Goal: Transaction & Acquisition: Download file/media

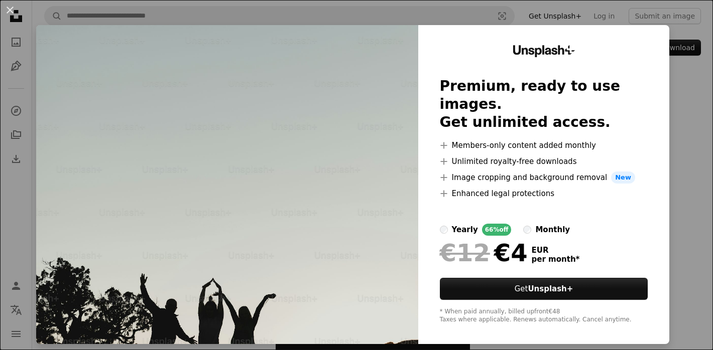
scroll to position [39, 0]
click at [700, 159] on div "An X shape Unsplash+ Premium, ready to use images. Get unlimited access. A plus…" at bounding box center [356, 175] width 713 height 350
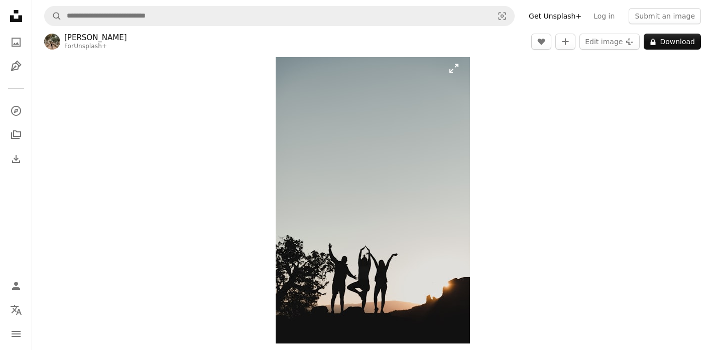
scroll to position [29, 0]
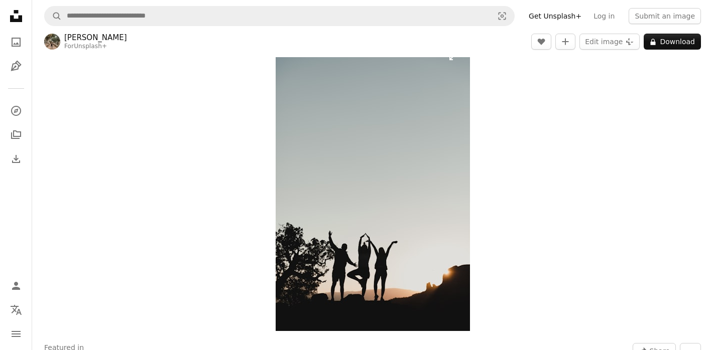
click at [380, 183] on img "Zoom in on this image" at bounding box center [373, 186] width 194 height 292
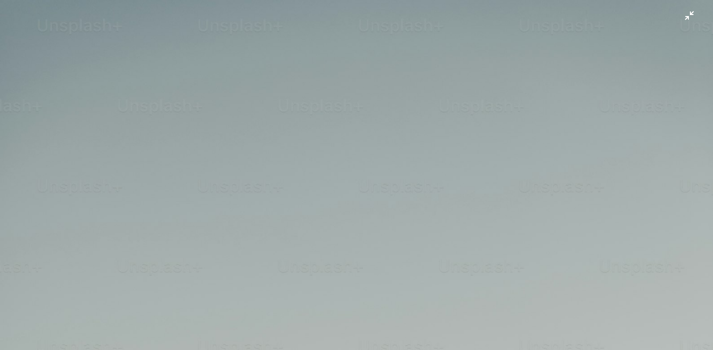
scroll to position [360, 0]
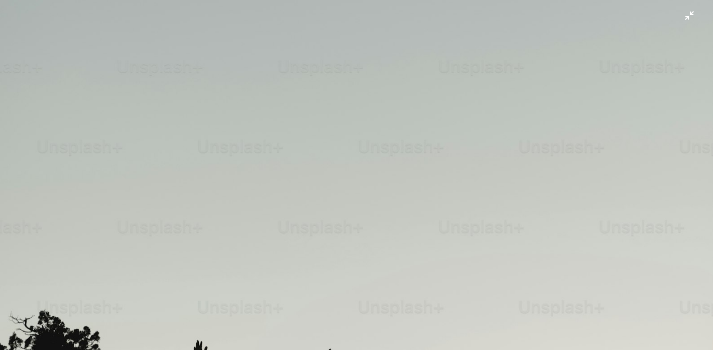
click at [380, 183] on img "Zoom out on this image" at bounding box center [356, 174] width 714 height 1071
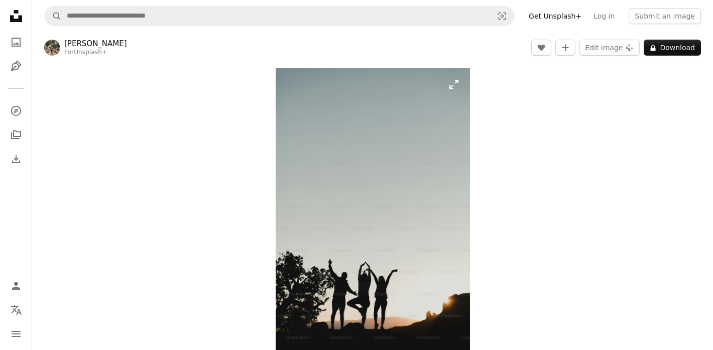
scroll to position [0, 0]
click at [651, 47] on button "A lock Download" at bounding box center [672, 48] width 57 height 16
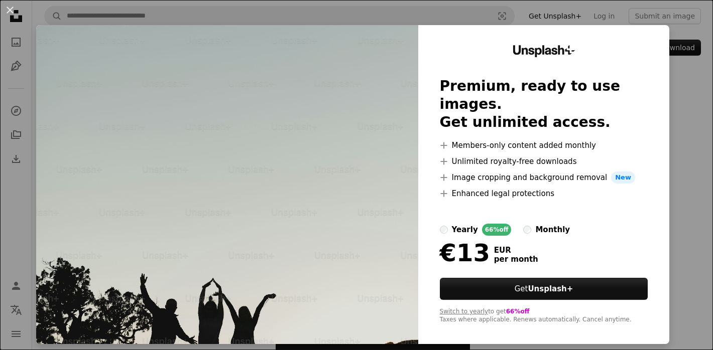
click at [461, 224] on div "yearly" at bounding box center [465, 230] width 26 height 12
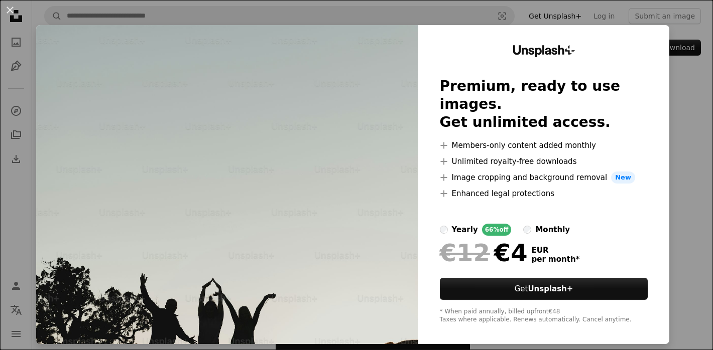
click at [701, 203] on div "An X shape Unsplash+ Premium, ready to use images. Get unlimited access. A plus…" at bounding box center [356, 175] width 713 height 350
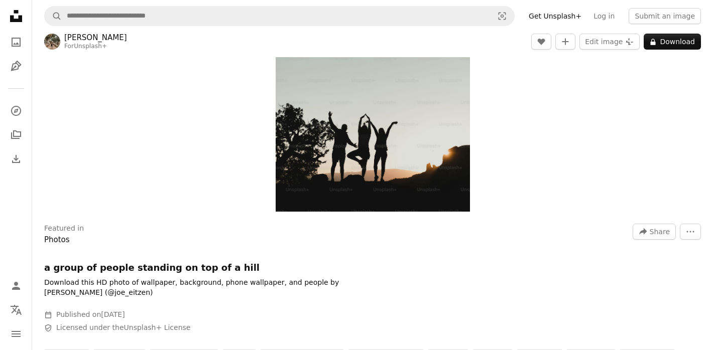
scroll to position [209, 0]
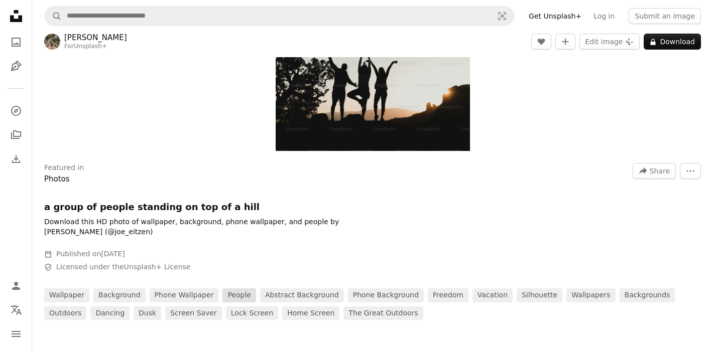
click at [222, 295] on link "people" at bounding box center [239, 296] width 34 height 14
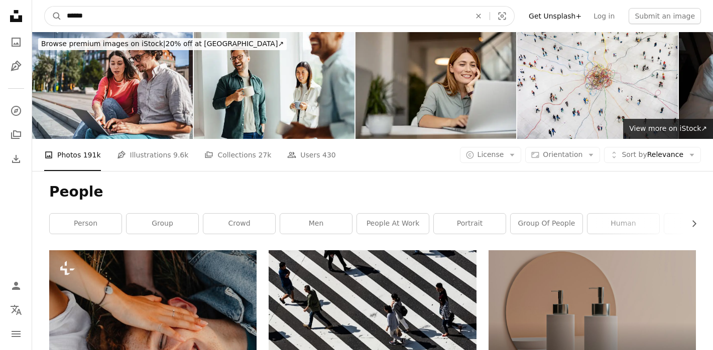
click at [118, 21] on input "******" at bounding box center [265, 16] width 406 height 19
type input "**********"
click at [53, 16] on button "A magnifying glass" at bounding box center [53, 16] width 17 height 19
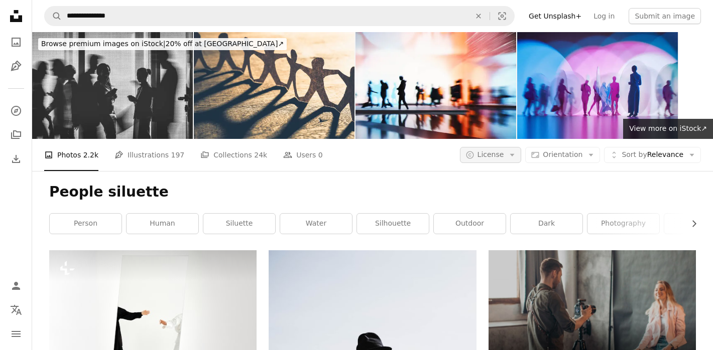
click at [485, 157] on span "License" at bounding box center [490, 155] width 27 height 8
click at [490, 232] on span "Free" at bounding box center [516, 235] width 61 height 10
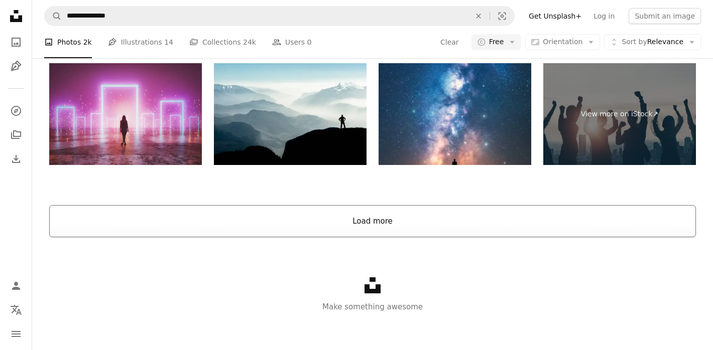
click at [444, 224] on button "Load more" at bounding box center [372, 221] width 647 height 32
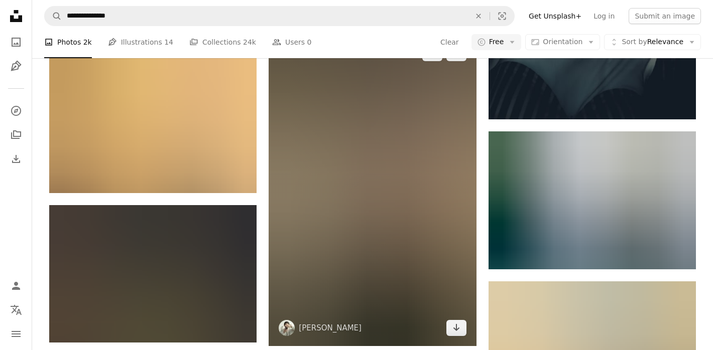
scroll to position [3968, 0]
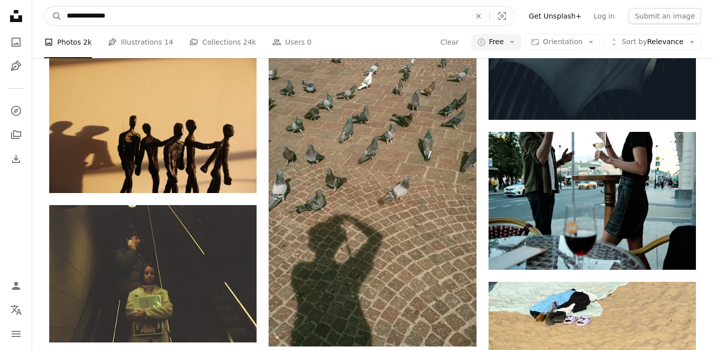
click at [131, 18] on input "**********" at bounding box center [265, 16] width 406 height 19
type input "****"
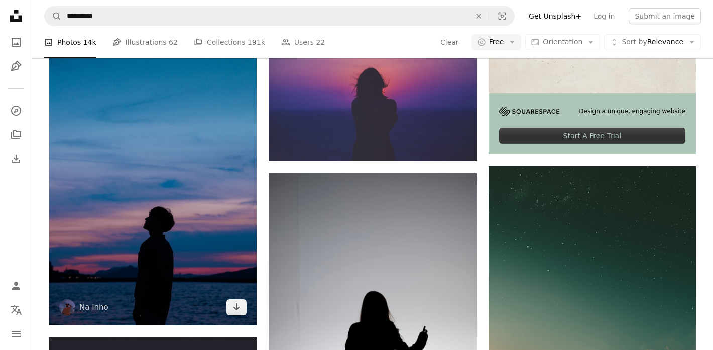
scroll to position [329, 0]
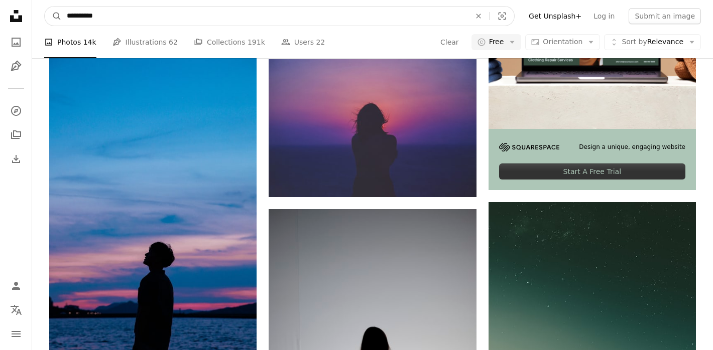
click at [121, 21] on input "**********" at bounding box center [265, 16] width 406 height 19
type input "**********"
click at [53, 16] on button "A magnifying glass" at bounding box center [53, 16] width 17 height 19
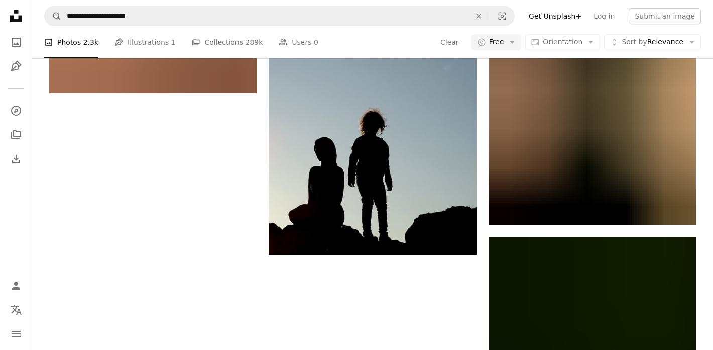
scroll to position [1729, 0]
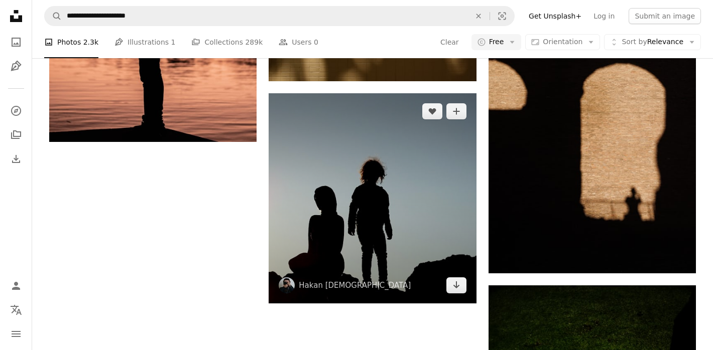
click at [353, 220] on img at bounding box center [372, 198] width 207 height 210
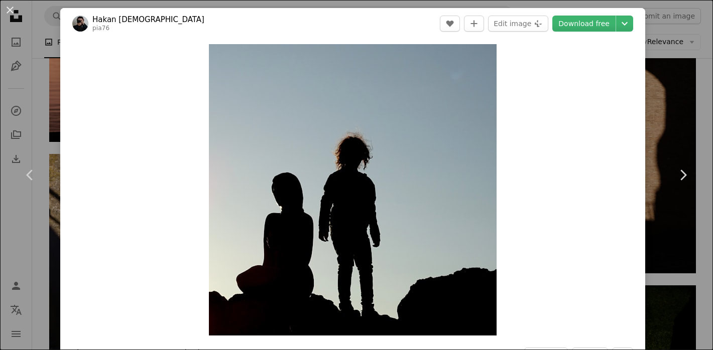
click at [39, 79] on div "An X shape Chevron left Chevron right Hakan İmam pia76 A heart A plus sign Edit…" at bounding box center [356, 175] width 713 height 350
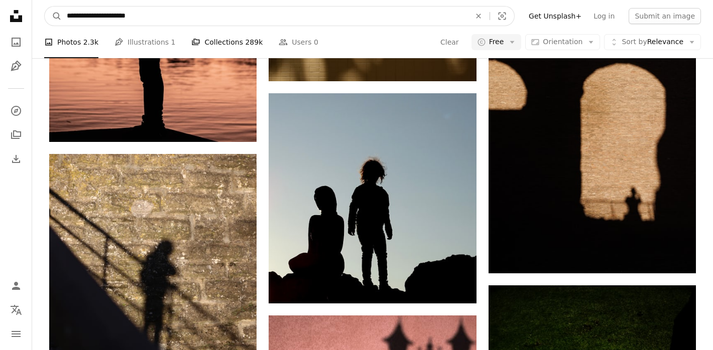
drag, startPoint x: 101, startPoint y: 18, endPoint x: 222, endPoint y: 37, distance: 122.5
type input "**********"
click at [53, 16] on button "A magnifying glass" at bounding box center [53, 16] width 17 height 19
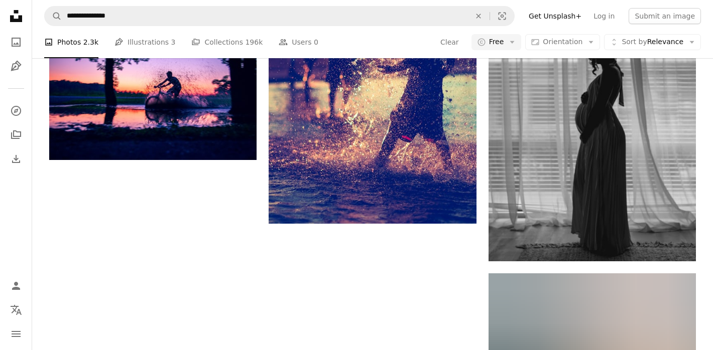
scroll to position [1589, 0]
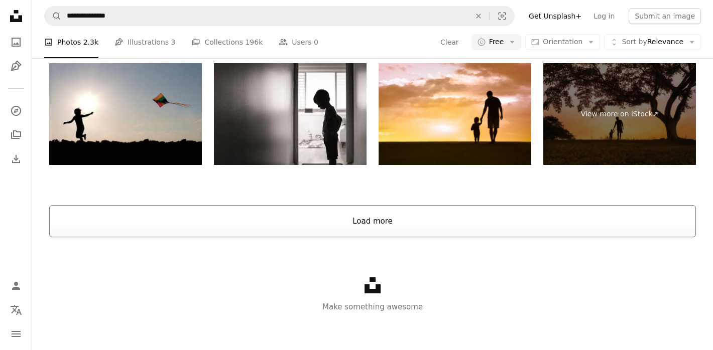
click at [396, 220] on button "Load more" at bounding box center [372, 221] width 647 height 32
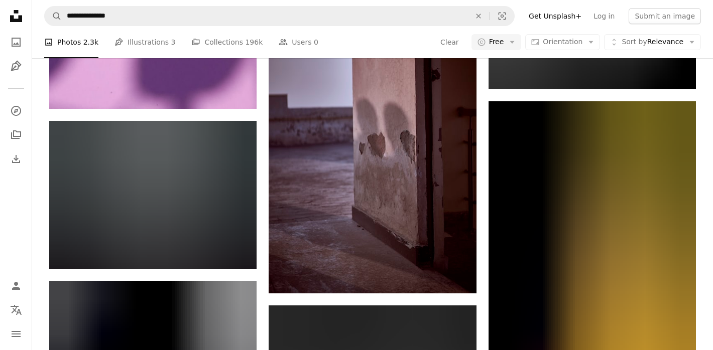
scroll to position [9175, 0]
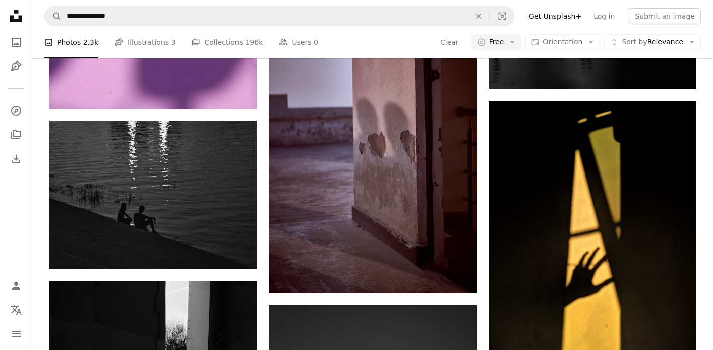
click at [576, 52] on div "A photo Photos 2.3k Pen Tool Illustrations 3 A stack of folders Collections 196…" at bounding box center [372, 42] width 657 height 32
click at [575, 49] on button "Aspect ratio Orientation Arrow down" at bounding box center [562, 42] width 75 height 16
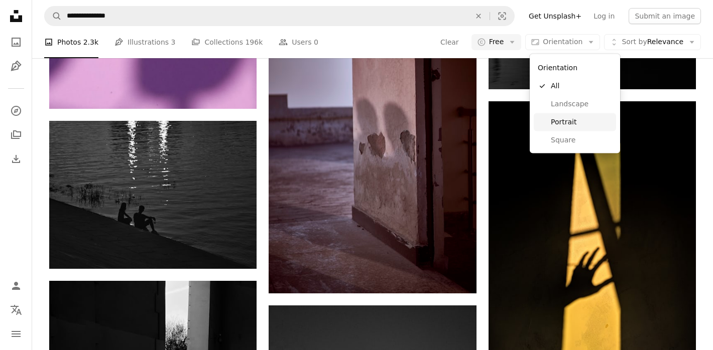
click at [560, 118] on span "Portrait" at bounding box center [581, 122] width 61 height 10
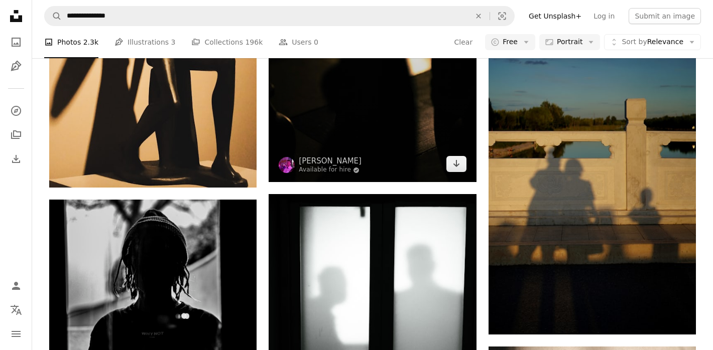
scroll to position [4871, 0]
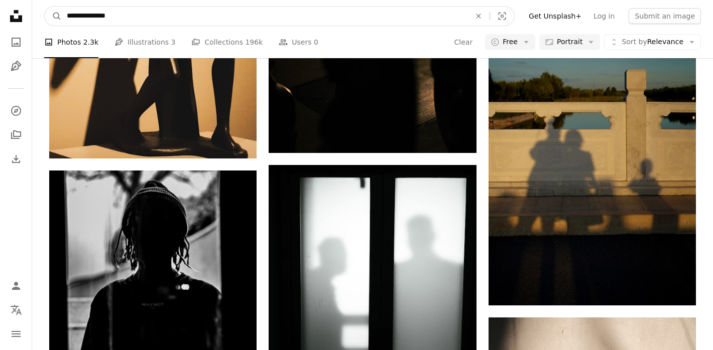
click at [145, 18] on input "**********" at bounding box center [265, 16] width 406 height 19
type input "**********"
click at [53, 16] on button "A magnifying glass" at bounding box center [53, 16] width 17 height 19
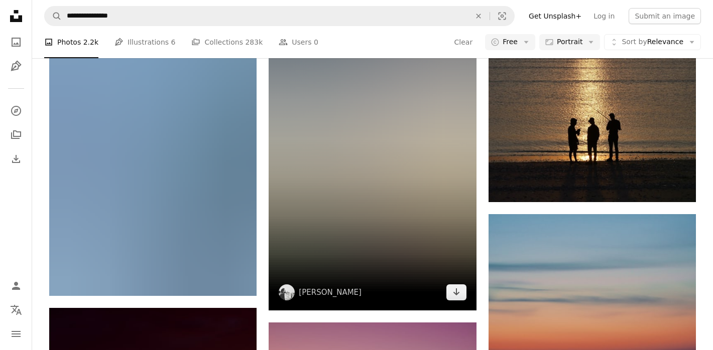
scroll to position [1180, 0]
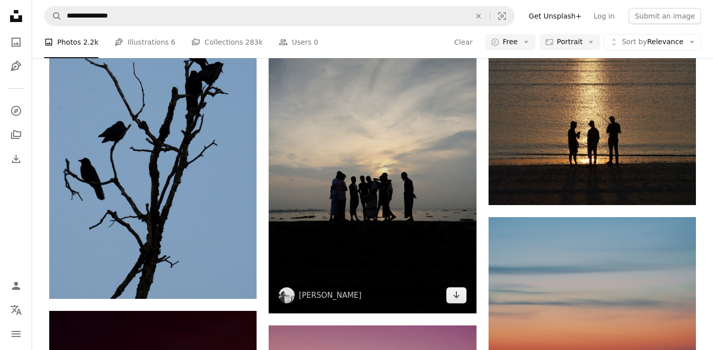
click at [341, 245] on img at bounding box center [372, 160] width 207 height 308
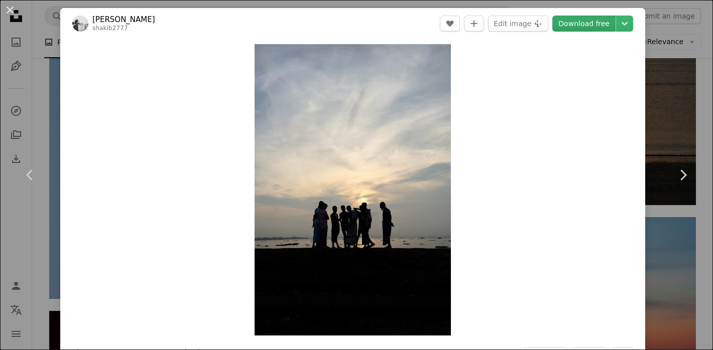
click at [610, 26] on link "Download free" at bounding box center [583, 24] width 63 height 16
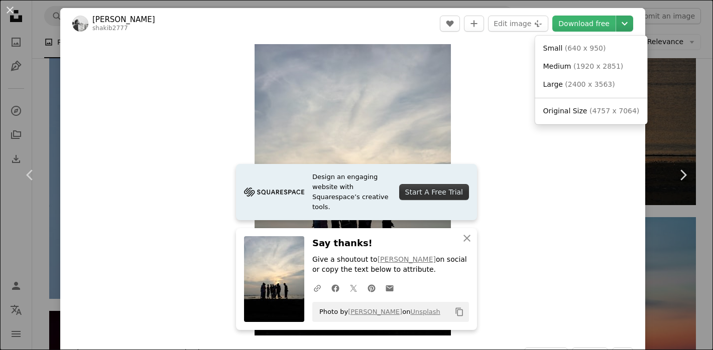
click at [627, 24] on icon "Choose download size" at bounding box center [624, 24] width 6 height 4
click at [579, 110] on span "Original Size" at bounding box center [565, 111] width 44 height 8
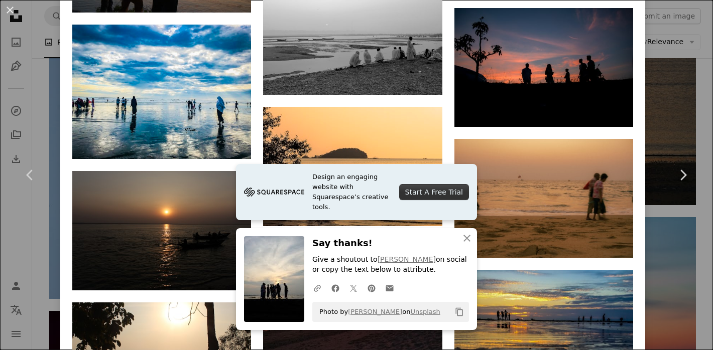
scroll to position [3032, 0]
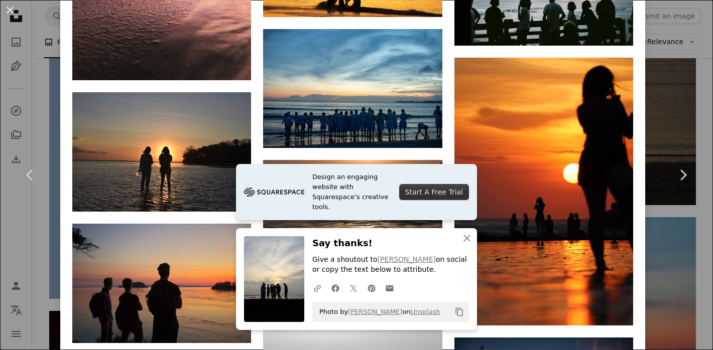
click at [693, 74] on div "An X shape Chevron left Chevron right Design an engaging website with Squarespa…" at bounding box center [356, 175] width 713 height 350
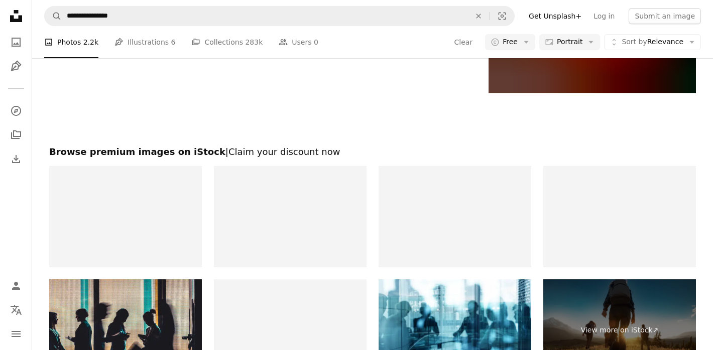
scroll to position [2650, 0]
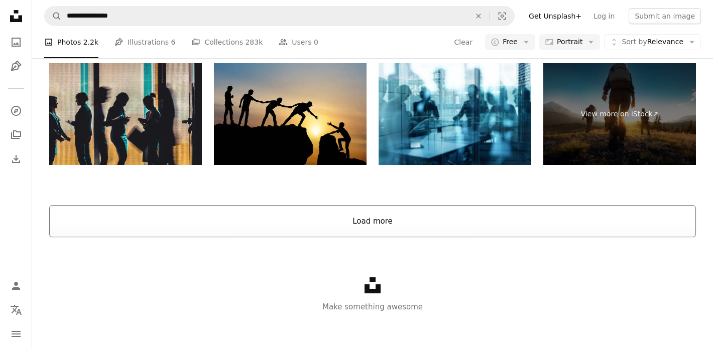
click at [351, 207] on button "Load more" at bounding box center [372, 221] width 647 height 32
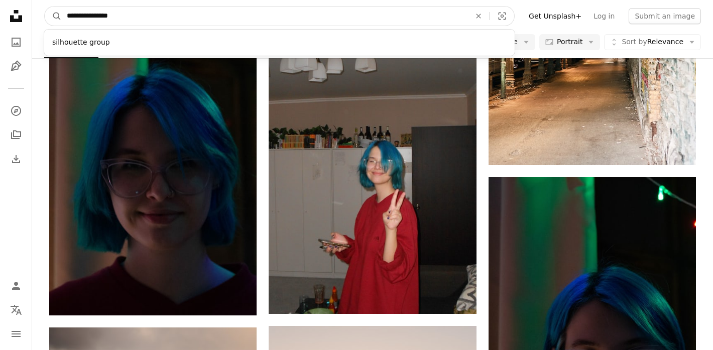
drag, startPoint x: 145, startPoint y: 12, endPoint x: 101, endPoint y: 15, distance: 43.3
click at [101, 16] on input "**********" at bounding box center [265, 16] width 406 height 19
type input "**********"
click at [53, 16] on button "A magnifying glass" at bounding box center [53, 16] width 17 height 19
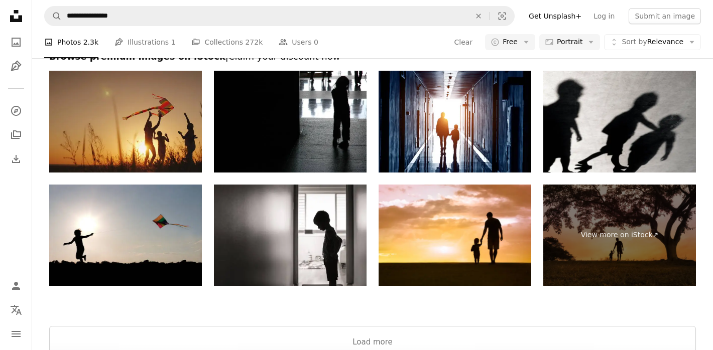
scroll to position [2759, 0]
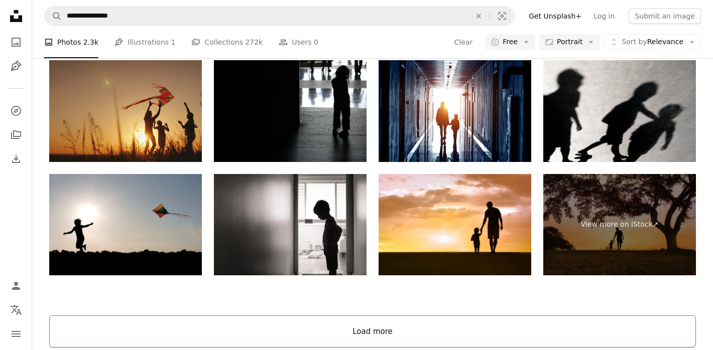
click at [379, 337] on button "Load more" at bounding box center [372, 332] width 647 height 32
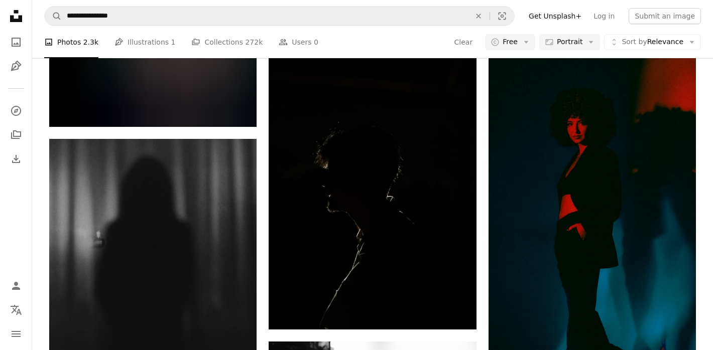
scroll to position [5426, 0]
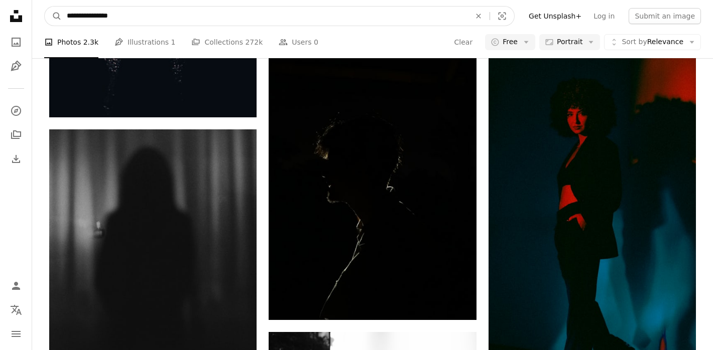
click at [173, 19] on input "**********" at bounding box center [265, 16] width 406 height 19
type input "**********"
click at [53, 16] on button "A magnifying glass" at bounding box center [53, 16] width 17 height 19
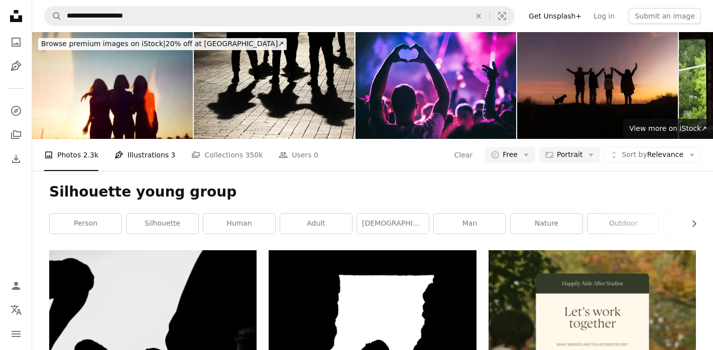
click at [135, 155] on link "Pen Tool Illustrations 3" at bounding box center [144, 155] width 61 height 32
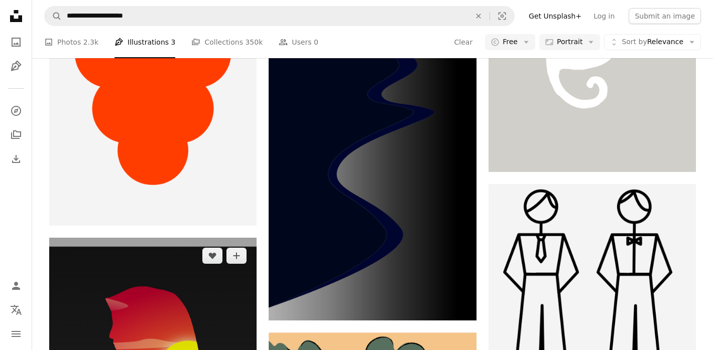
scroll to position [694, 0]
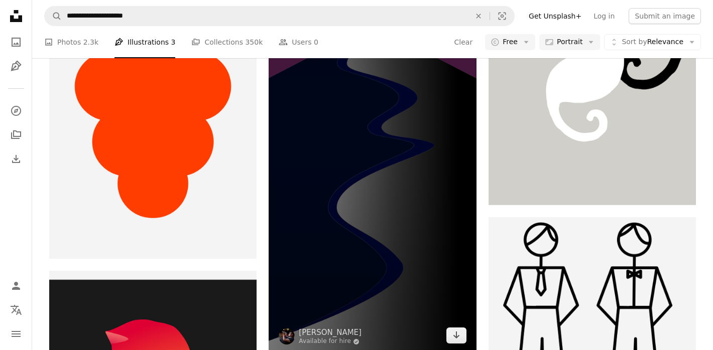
click at [347, 282] on img at bounding box center [372, 129] width 207 height 449
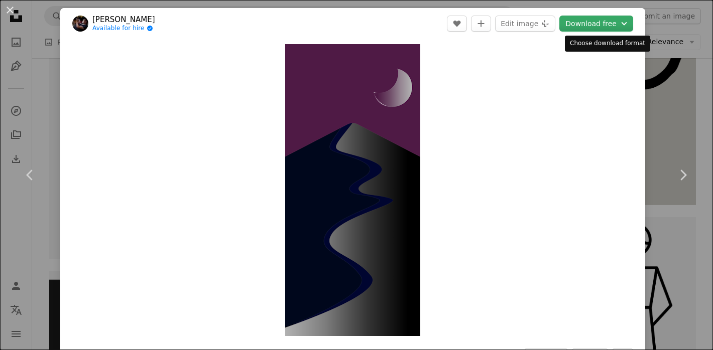
click at [612, 26] on button "Download free Chevron down" at bounding box center [596, 24] width 74 height 16
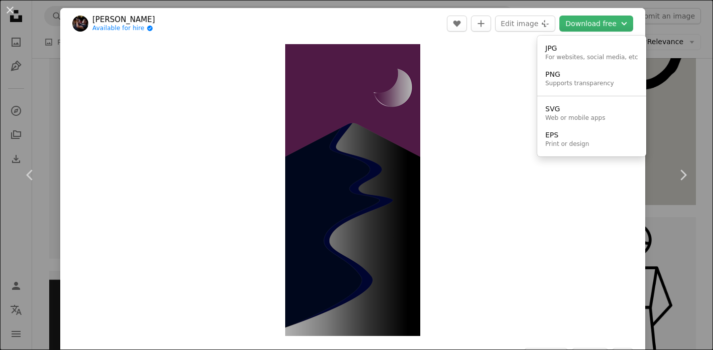
click at [33, 77] on dialog "An X shape Chevron left Chevron right [PERSON_NAME] Available for hire A checkm…" at bounding box center [356, 175] width 713 height 350
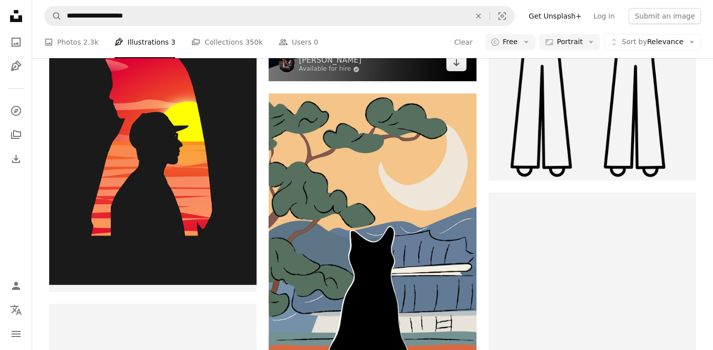
scroll to position [1094, 0]
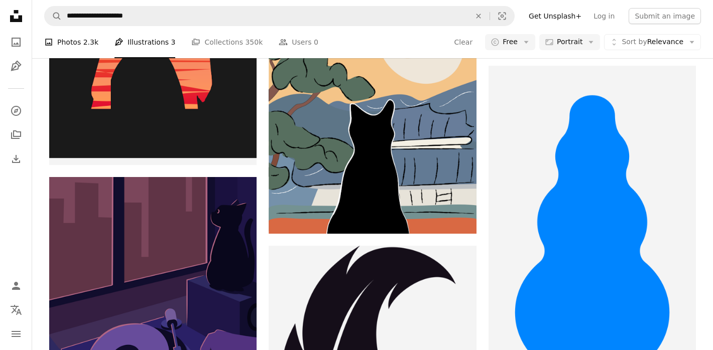
click at [71, 52] on link "A photo Photos 2.3k" at bounding box center [71, 42] width 54 height 32
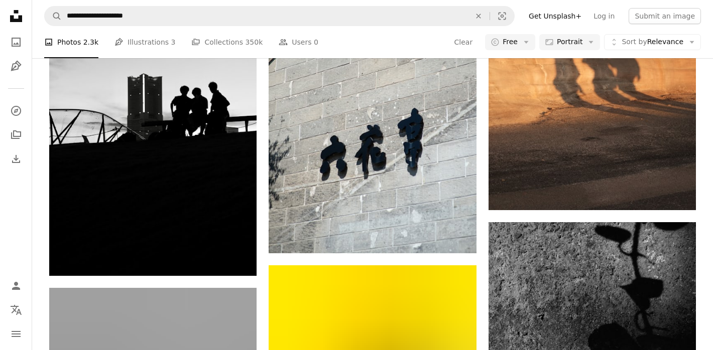
scroll to position [1319, 1]
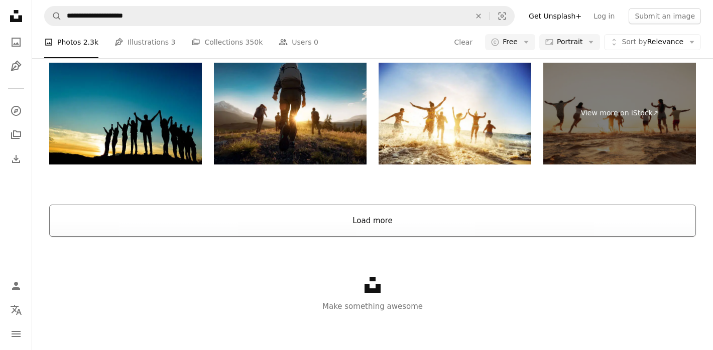
click at [416, 224] on button "Load more" at bounding box center [372, 221] width 647 height 32
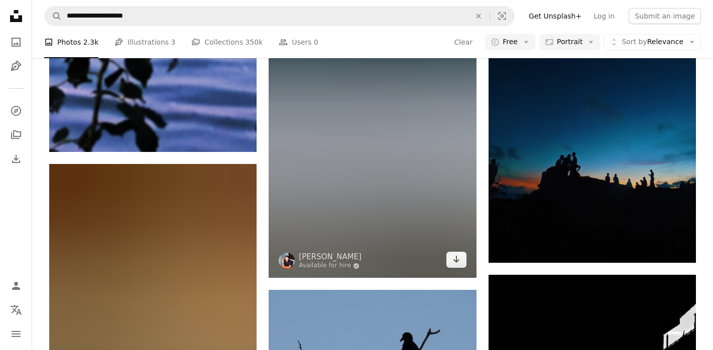
scroll to position [4743, 0]
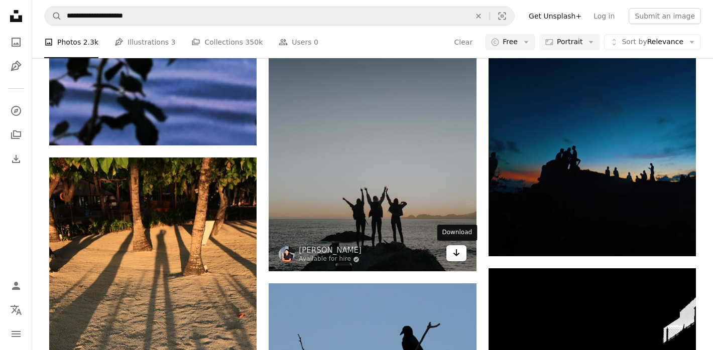
click at [458, 258] on icon "Arrow pointing down" at bounding box center [456, 253] width 8 height 12
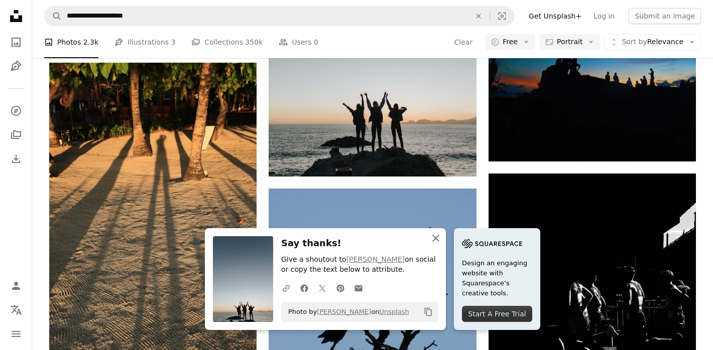
scroll to position [4899, 0]
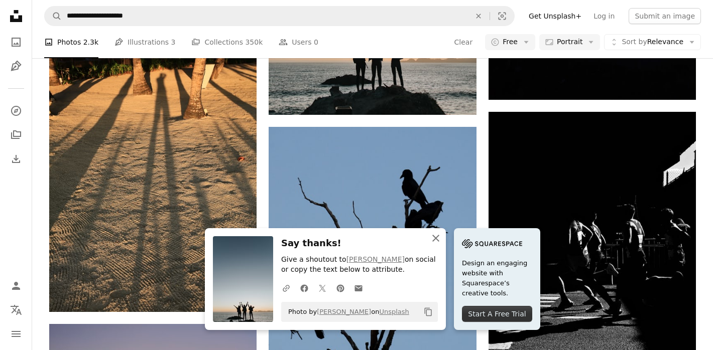
click at [432, 237] on icon "An X shape" at bounding box center [436, 238] width 12 height 12
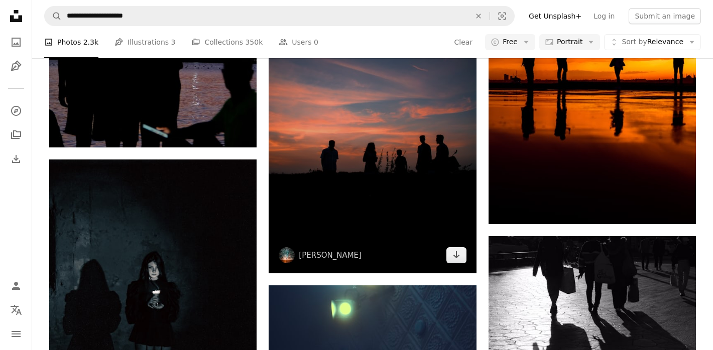
scroll to position [5413, 0]
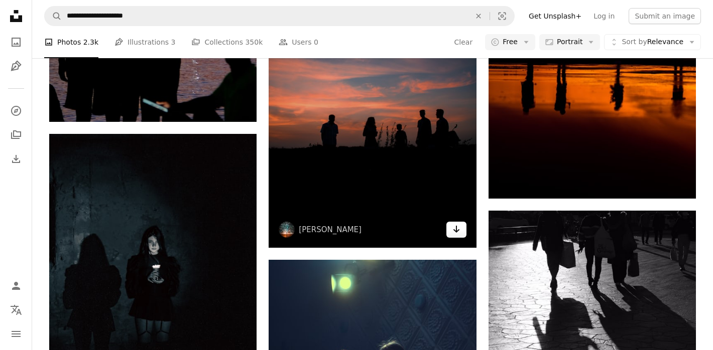
click at [462, 236] on link "Arrow pointing down" at bounding box center [456, 230] width 20 height 16
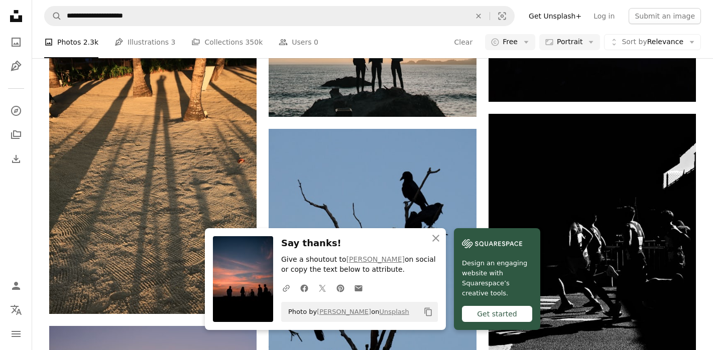
scroll to position [4882, 0]
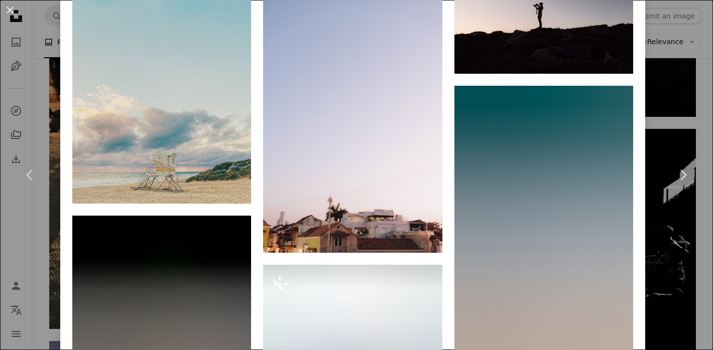
scroll to position [7699, 0]
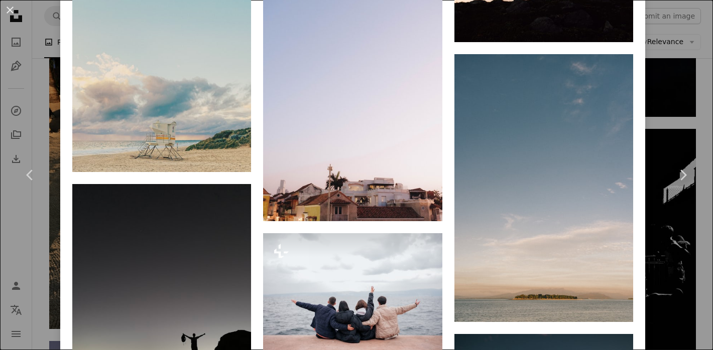
click at [697, 63] on div "An X shape Chevron left Chevron right [PERSON_NAME] Available for hire A checkm…" at bounding box center [356, 175] width 713 height 350
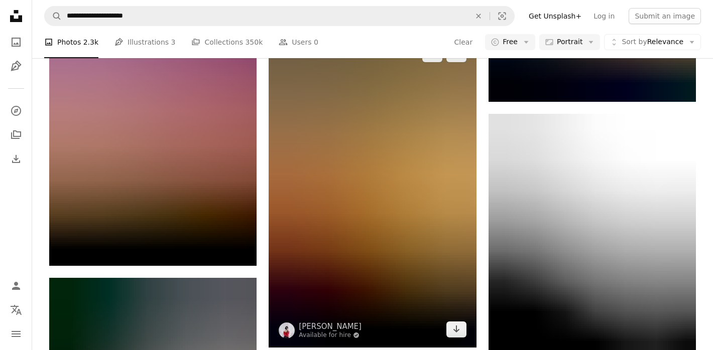
scroll to position [9271, 0]
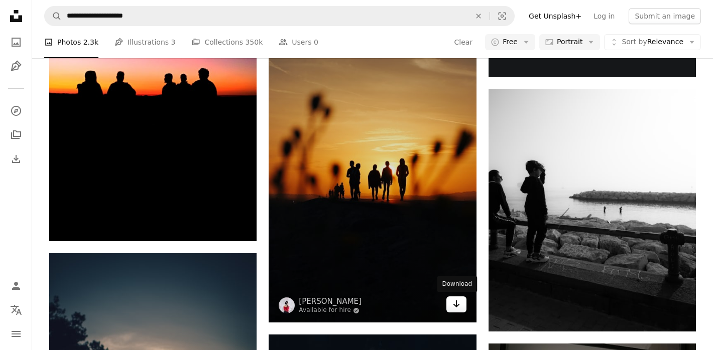
click at [460, 307] on icon "Arrow pointing down" at bounding box center [456, 304] width 8 height 12
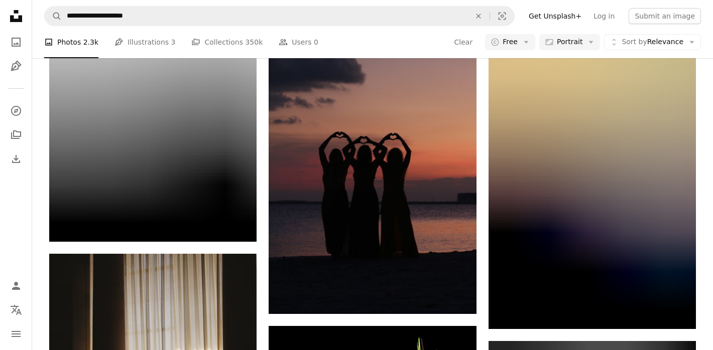
scroll to position [10519, 0]
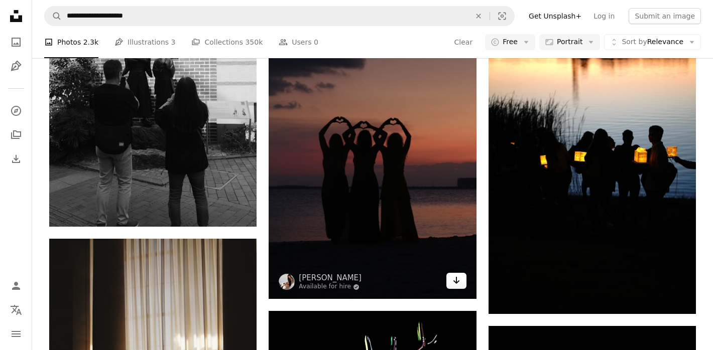
click at [455, 279] on icon "Arrow pointing down" at bounding box center [456, 281] width 8 height 12
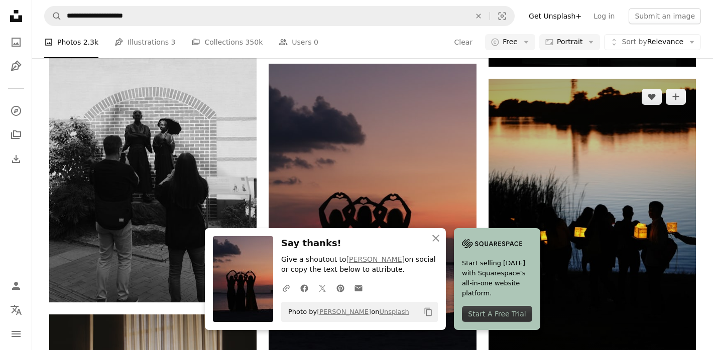
scroll to position [10553, 0]
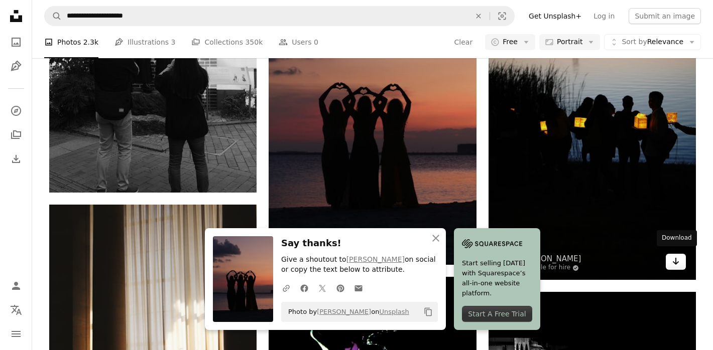
click at [674, 256] on icon "Arrow pointing down" at bounding box center [676, 262] width 8 height 12
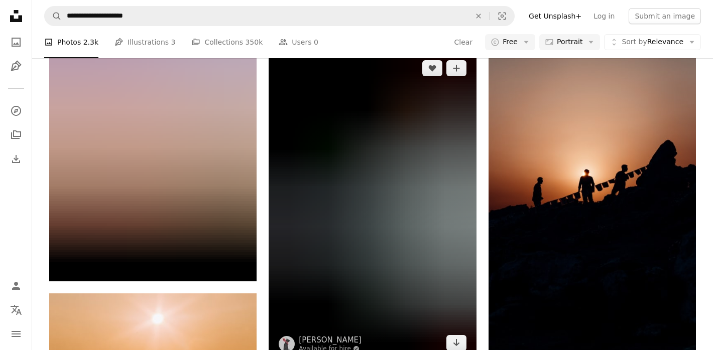
scroll to position [12081, 0]
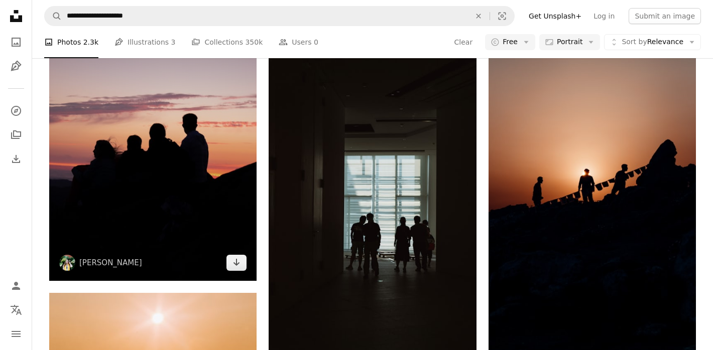
click at [195, 122] on img at bounding box center [152, 125] width 207 height 311
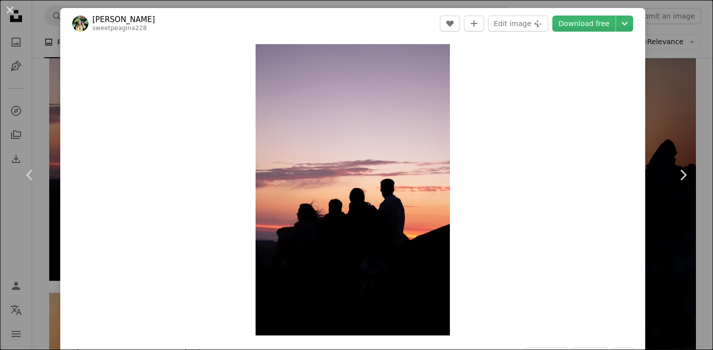
click at [51, 81] on div "An X shape Chevron left Chevron right [PERSON_NAME] sweetpeagina228 A heart A p…" at bounding box center [356, 175] width 713 height 350
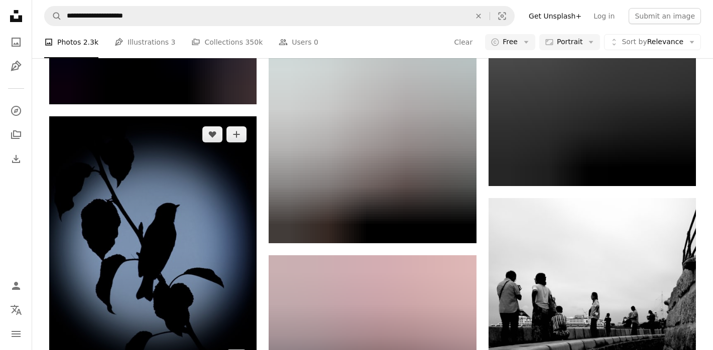
scroll to position [13598, 0]
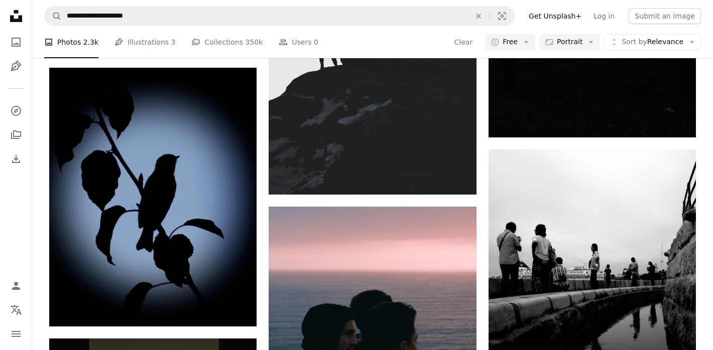
click at [323, 2] on nav "**********" at bounding box center [372, 16] width 681 height 32
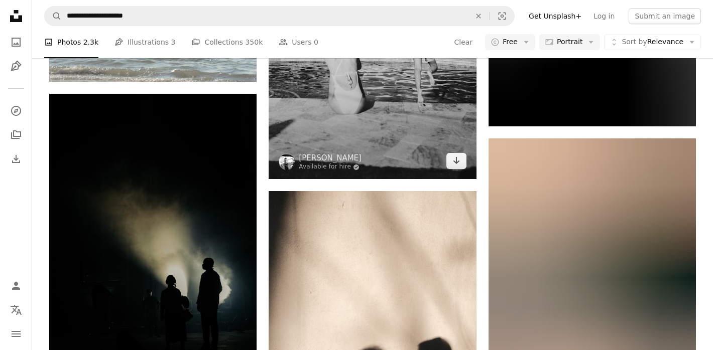
scroll to position [22051, 0]
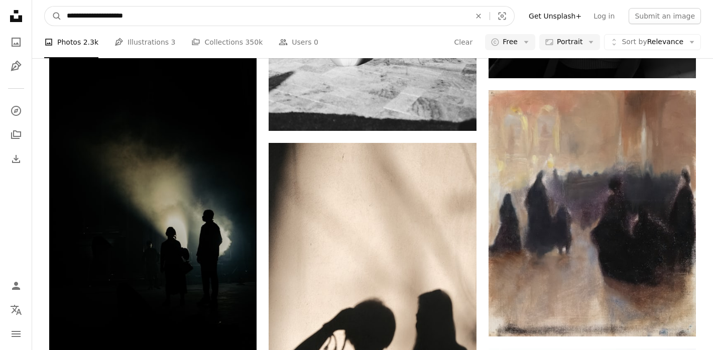
click at [123, 15] on input "**********" at bounding box center [265, 16] width 406 height 19
drag, startPoint x: 122, startPoint y: 16, endPoint x: 172, endPoint y: 18, distance: 49.7
click at [172, 18] on input "**********" at bounding box center [265, 16] width 406 height 19
type input "**********"
click at [53, 16] on button "A magnifying glass" at bounding box center [53, 16] width 17 height 19
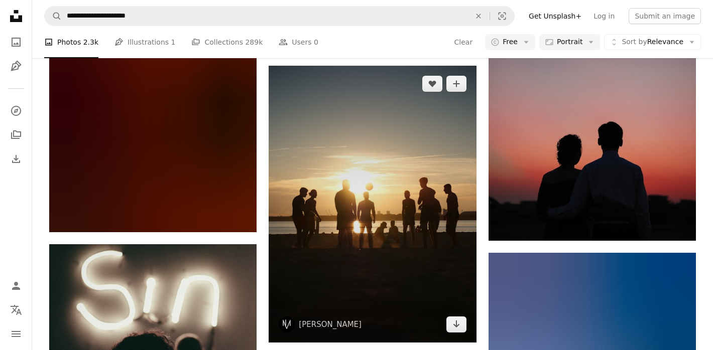
scroll to position [17046, 0]
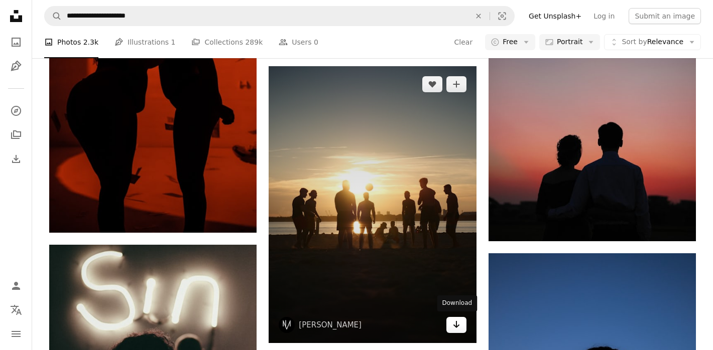
click at [459, 322] on icon "Arrow pointing down" at bounding box center [456, 325] width 8 height 12
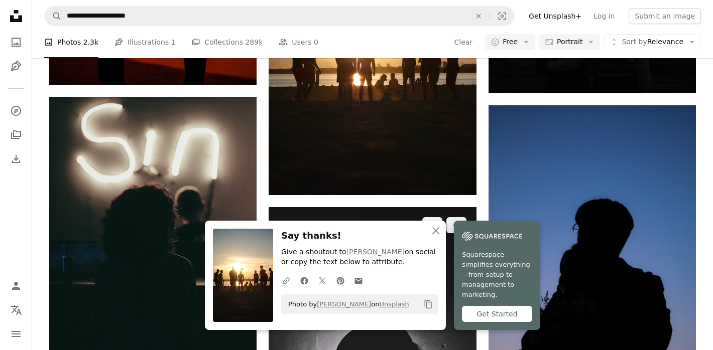
scroll to position [17150, 0]
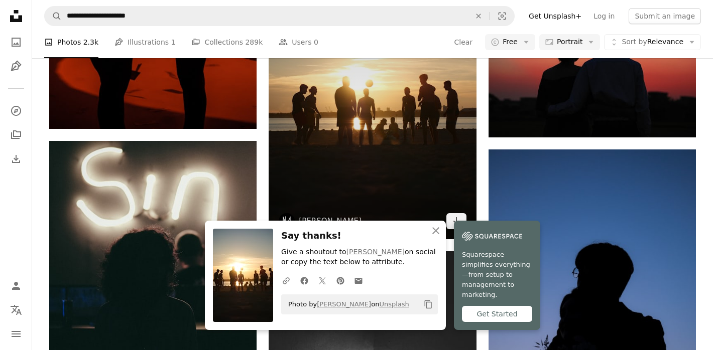
click at [413, 154] on img at bounding box center [372, 100] width 207 height 277
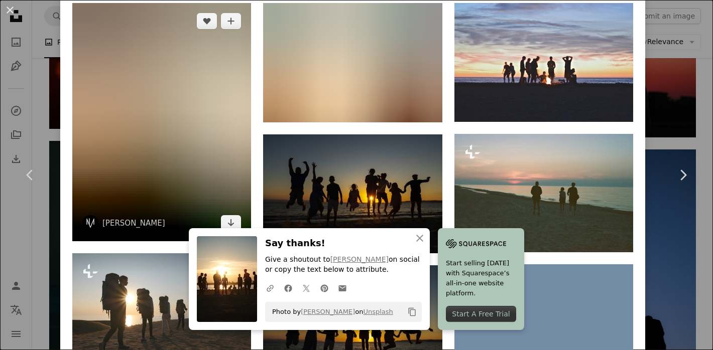
scroll to position [725, 0]
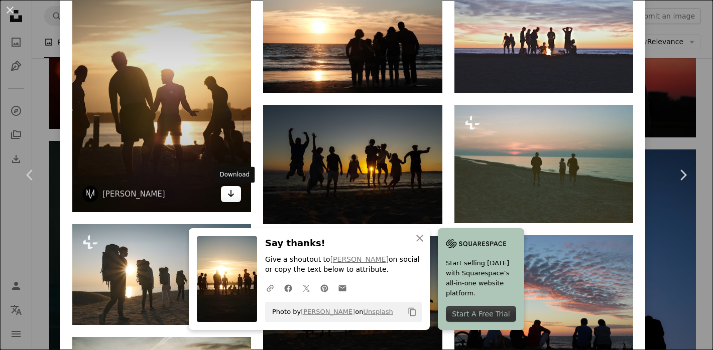
click at [238, 189] on link "Arrow pointing down" at bounding box center [231, 194] width 20 height 16
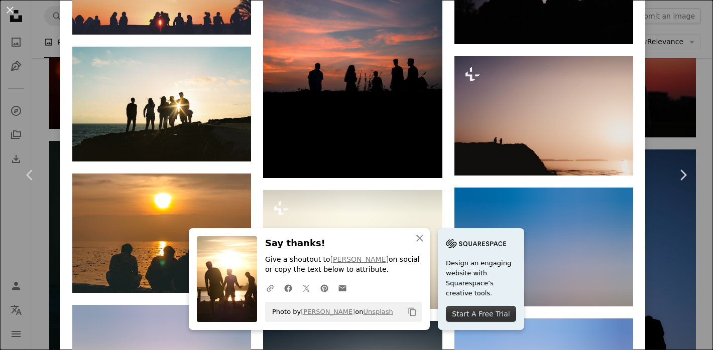
scroll to position [1558, 0]
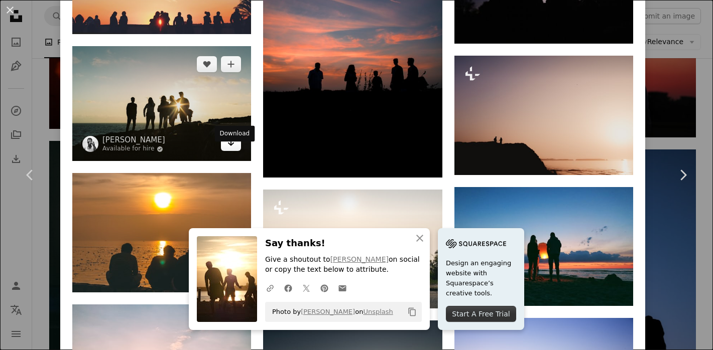
click at [235, 149] on icon "Arrow pointing down" at bounding box center [231, 143] width 8 height 12
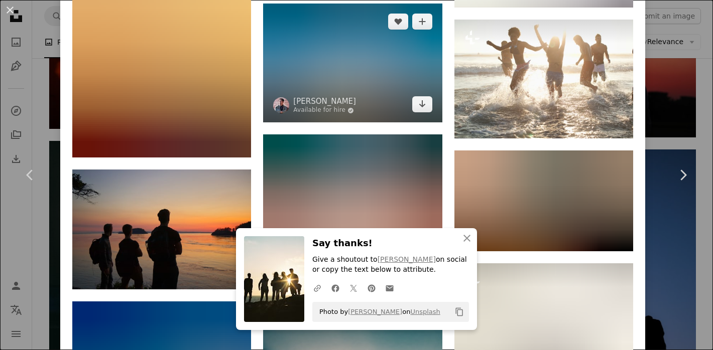
scroll to position [2096, 0]
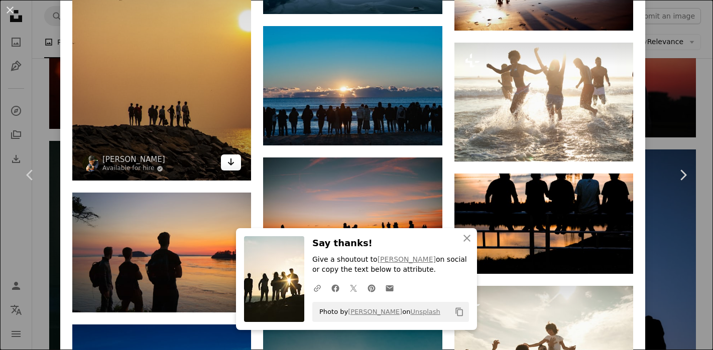
click at [237, 171] on link "Arrow pointing down" at bounding box center [231, 163] width 20 height 16
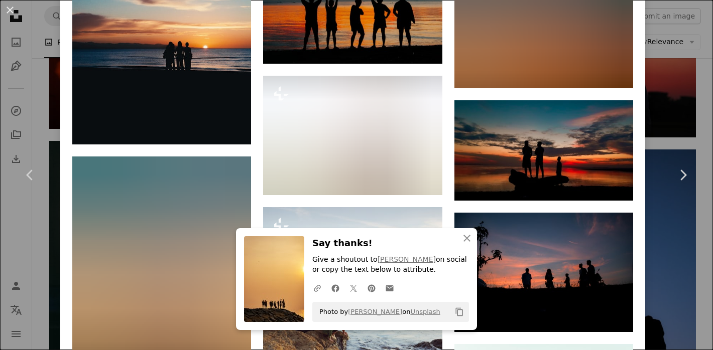
scroll to position [2550, 0]
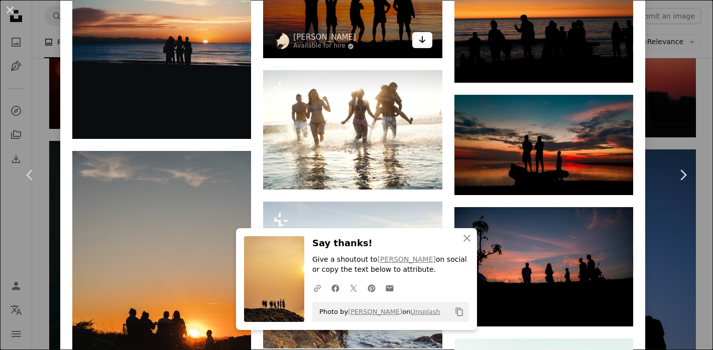
click at [426, 46] on icon "Arrow pointing down" at bounding box center [422, 40] width 8 height 12
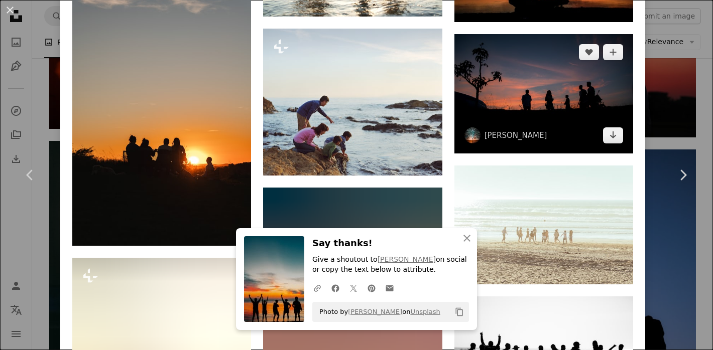
scroll to position [2753, 0]
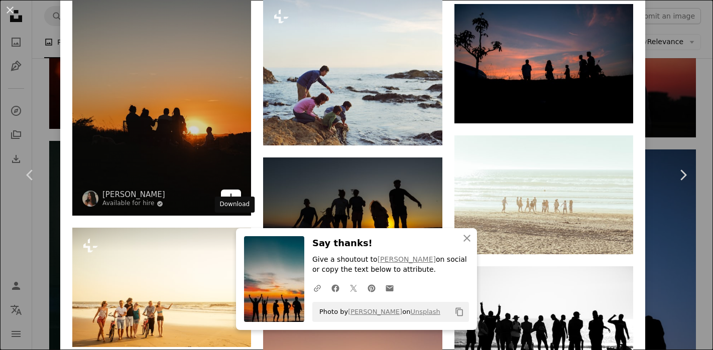
click at [238, 206] on link "Arrow pointing down" at bounding box center [231, 198] width 20 height 16
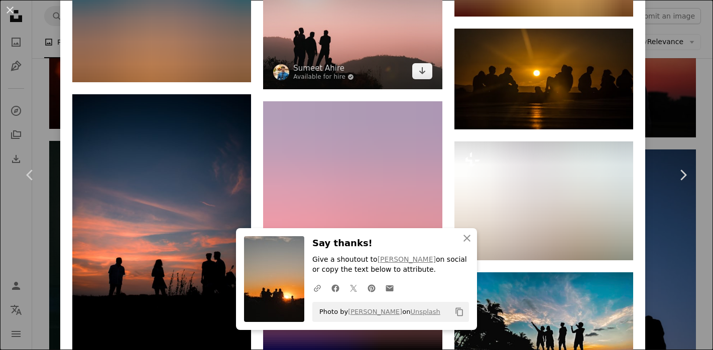
scroll to position [5209, 0]
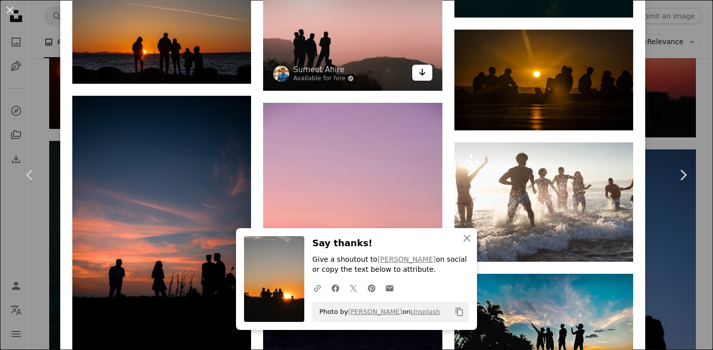
click at [432, 81] on link "Arrow pointing down" at bounding box center [422, 73] width 20 height 16
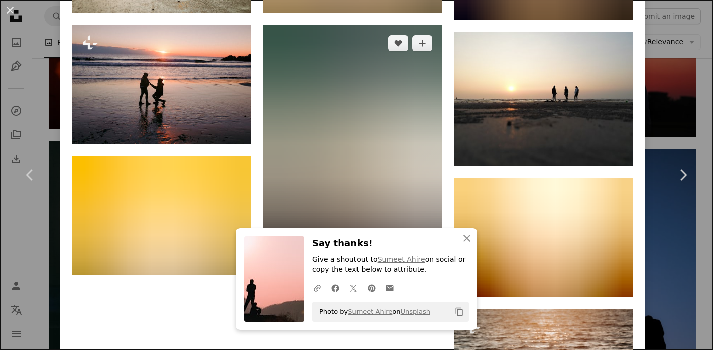
scroll to position [6372, 0]
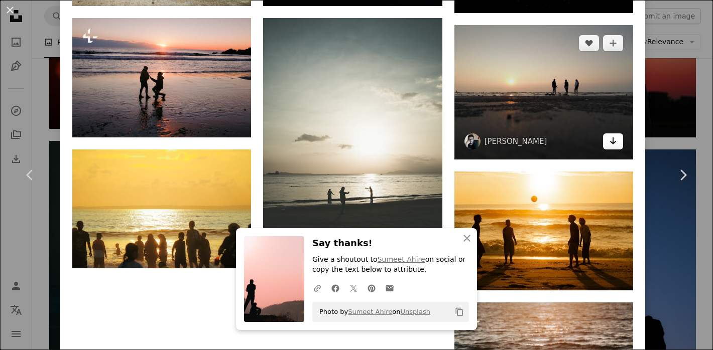
click at [615, 150] on link "Arrow pointing down" at bounding box center [613, 142] width 20 height 16
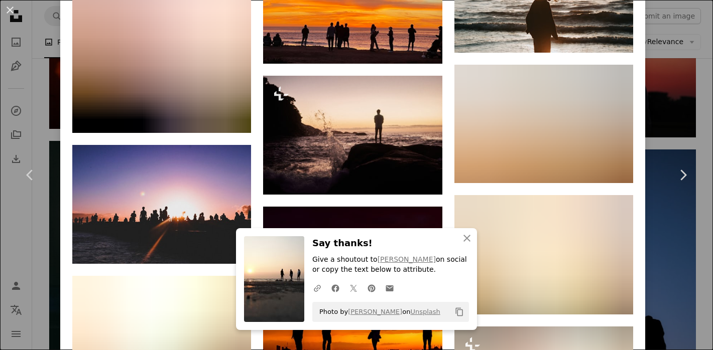
scroll to position [6760, 0]
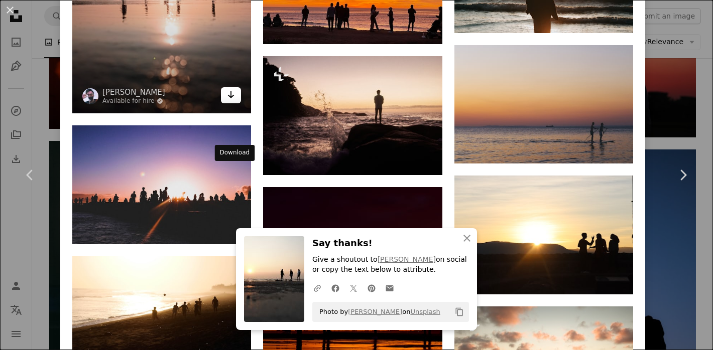
click at [229, 101] on icon "Arrow pointing down" at bounding box center [231, 95] width 8 height 12
